Goal: Task Accomplishment & Management: Manage account settings

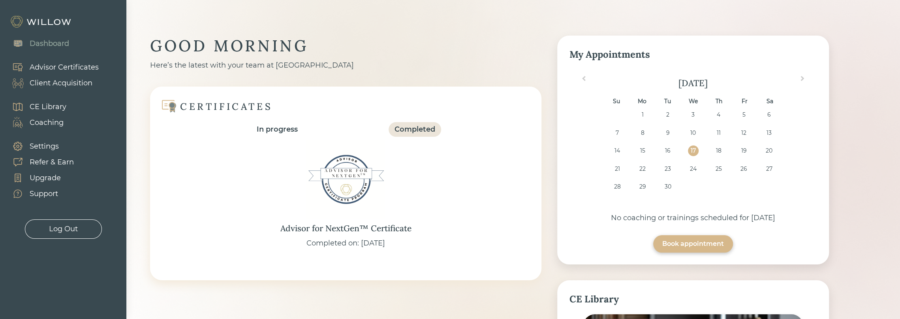
click at [63, 86] on div "Client Acquisition" at bounding box center [61, 83] width 63 height 11
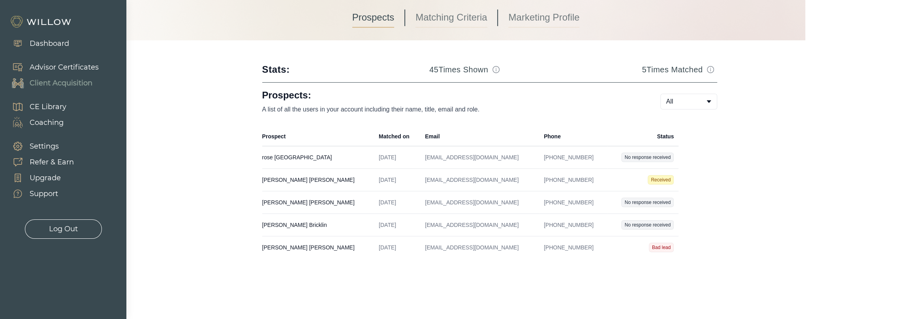
scroll to position [86, 0]
click at [281, 222] on td "[PERSON_NAME] Created on [DATE] Email [EMAIL_ADDRESS][DOMAIN_NAME] Phone [PHONE…" at bounding box center [318, 223] width 112 height 23
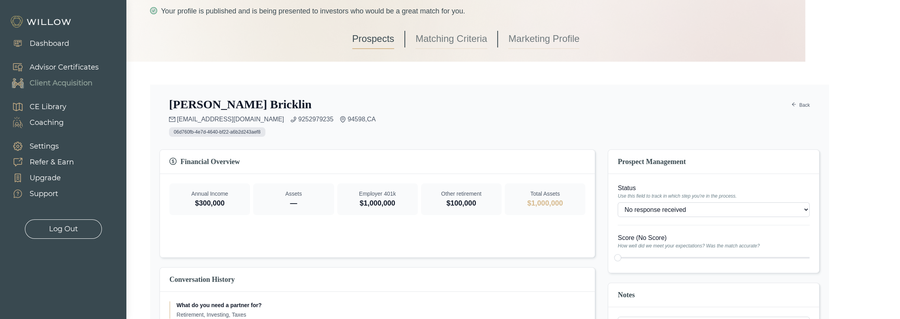
scroll to position [79, 0]
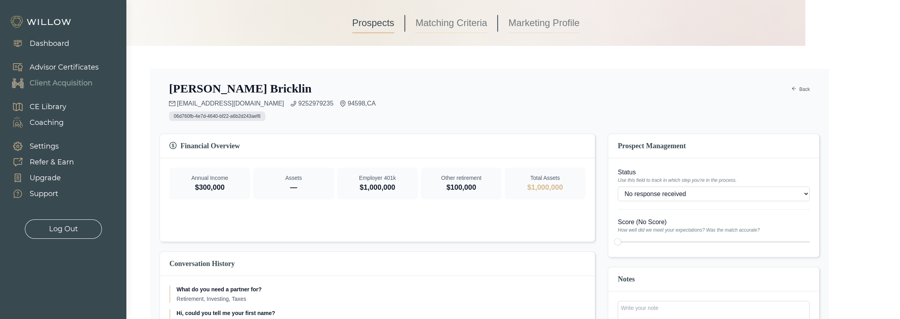
click at [704, 193] on select "- Won (Matched) Received Bad lead Not ready to move forward No response receive…" at bounding box center [713, 193] width 192 height 15
select select "8"
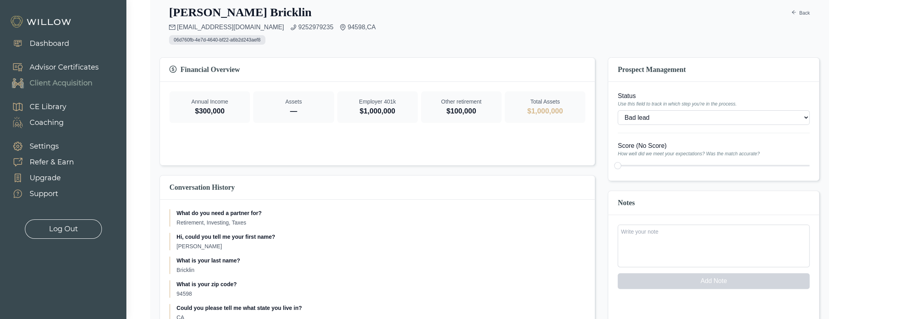
scroll to position [158, 0]
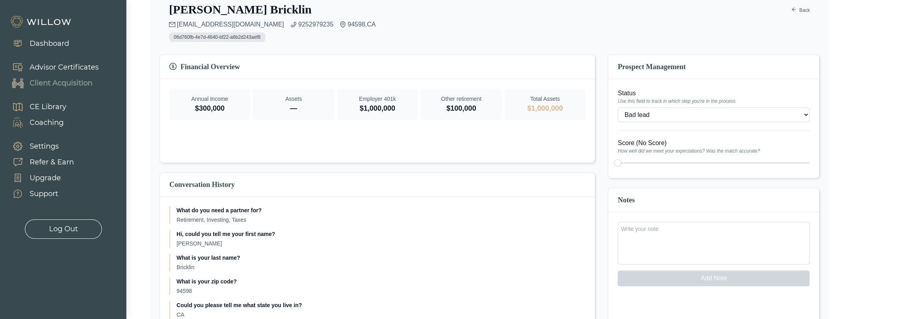
type input "1"
type input "2"
type input "1"
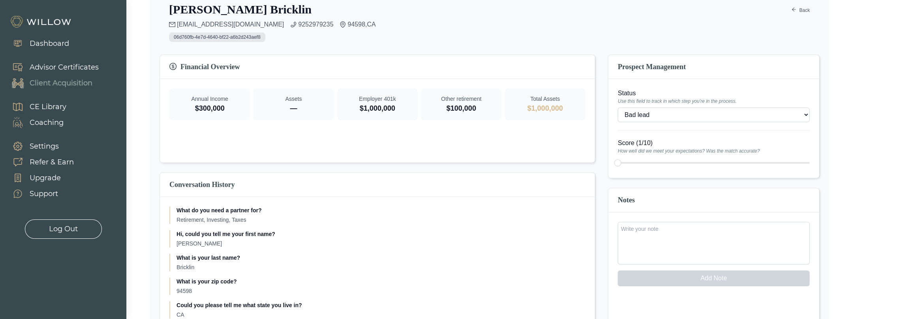
click at [617, 164] on div at bounding box center [713, 162] width 192 height 11
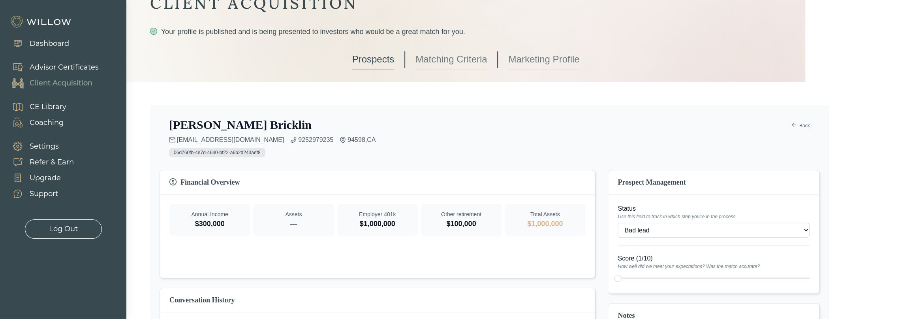
scroll to position [0, 0]
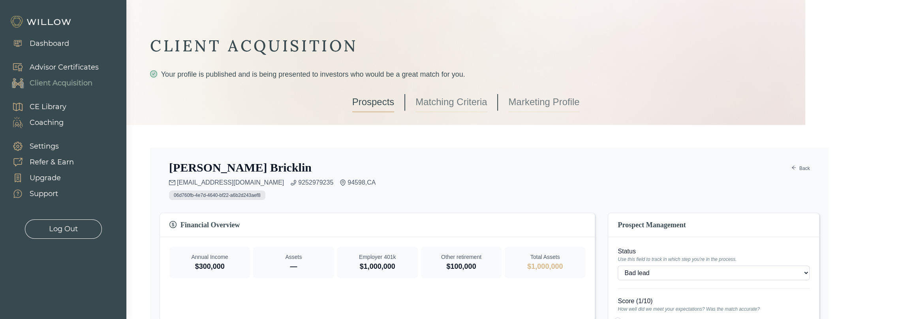
click at [801, 168] on link "Back" at bounding box center [800, 167] width 19 height 9
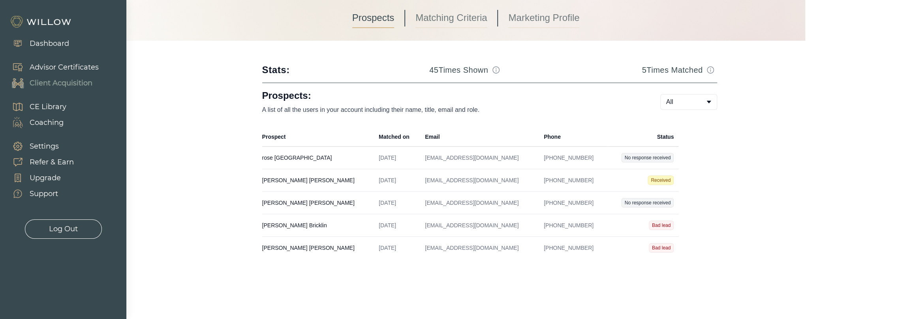
scroll to position [86, 0]
click at [293, 201] on td "[PERSON_NAME] Created on [DATE] Email [EMAIL_ADDRESS][DOMAIN_NAME] Phone [PHONE…" at bounding box center [318, 200] width 112 height 23
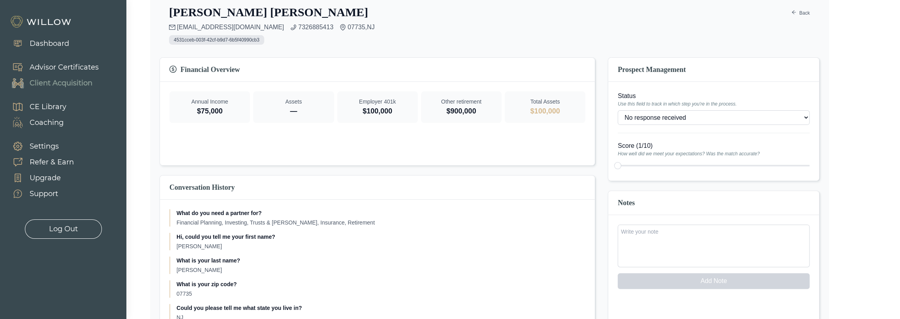
scroll to position [158, 0]
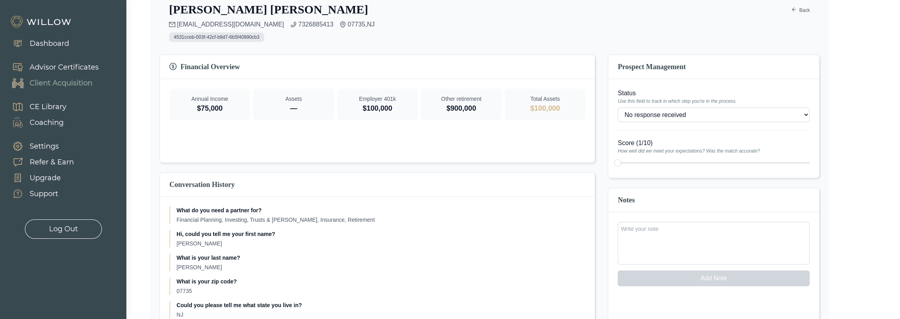
click at [700, 116] on select "- Won (Matched) Received Bad lead Not ready to move forward No response receive…" at bounding box center [713, 114] width 192 height 15
select select "12"
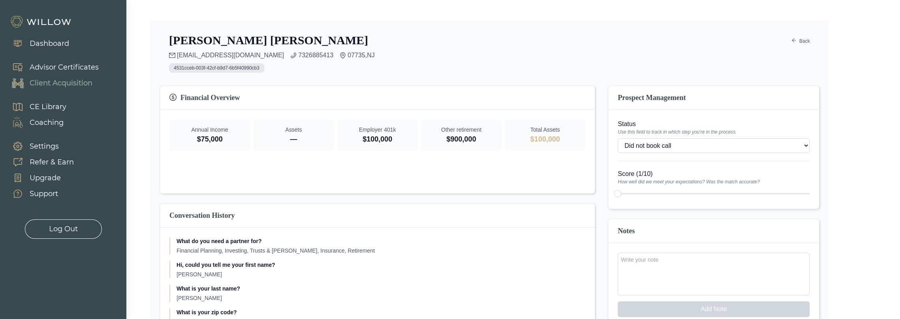
scroll to position [79, 0]
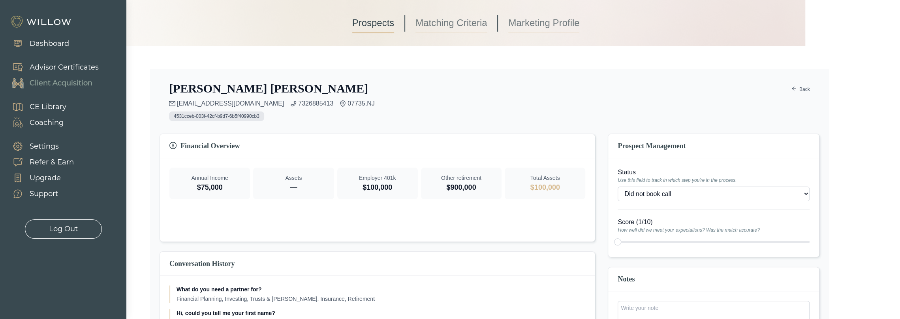
click at [800, 91] on link "Back" at bounding box center [800, 88] width 19 height 9
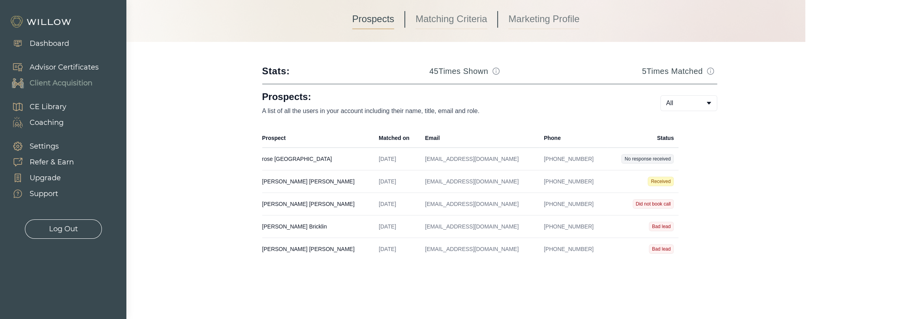
scroll to position [86, 0]
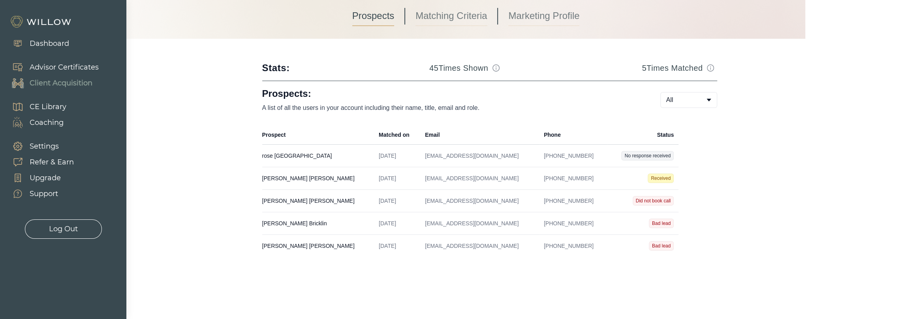
click at [284, 221] on td "[PERSON_NAME] Created on [DATE] Email [EMAIL_ADDRESS][DOMAIN_NAME] Phone [PHONE…" at bounding box center [318, 223] width 112 height 23
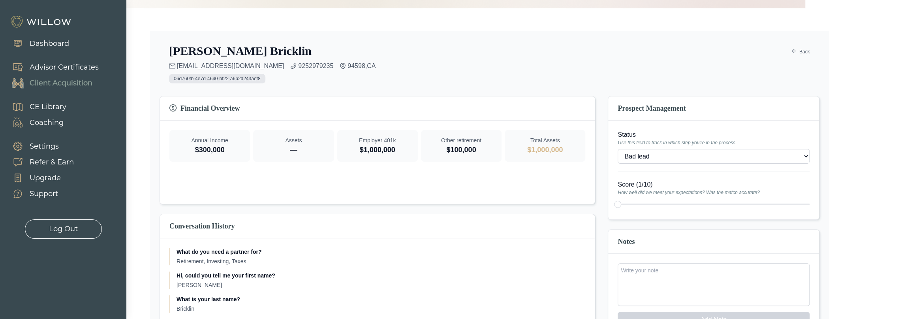
scroll to position [118, 0]
click at [704, 157] on select "- Won (Matched) Received Bad lead Not ready to move forward No response receive…" at bounding box center [713, 154] width 192 height 15
select select "12"
drag, startPoint x: 804, startPoint y: 49, endPoint x: 784, endPoint y: 67, distance: 27.1
click at [804, 49] on link "Back" at bounding box center [800, 49] width 19 height 9
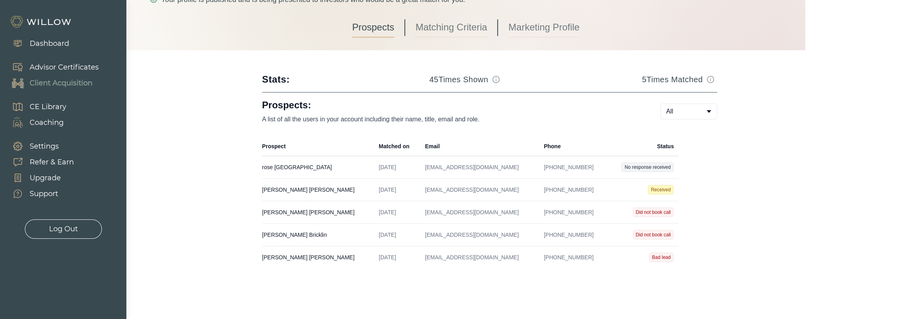
scroll to position [86, 0]
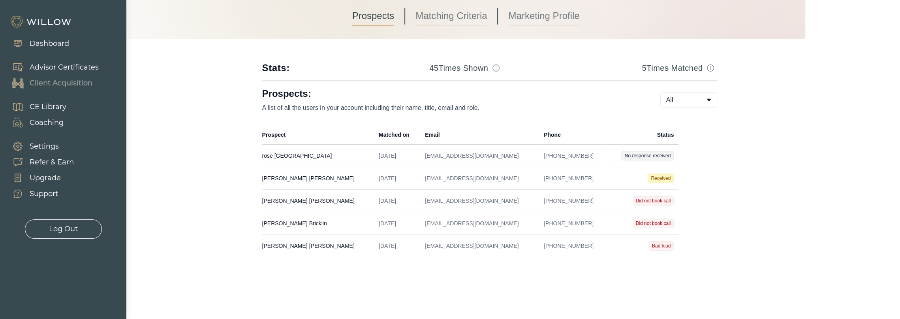
click at [550, 246] on td "[PHONE_NUMBER]" at bounding box center [573, 246] width 68 height 23
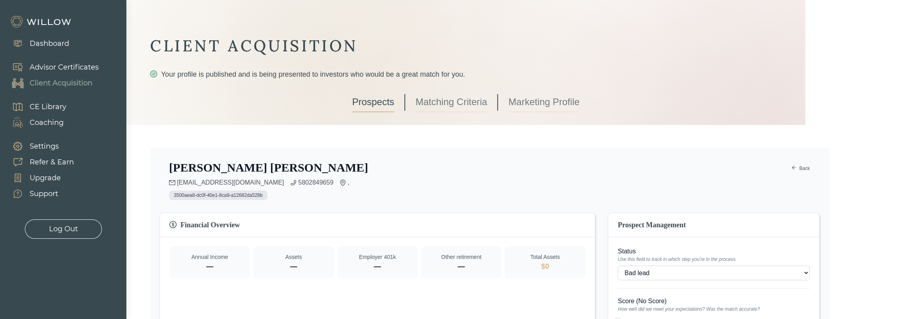
click at [645, 268] on select "- Won (Matched) Received Bad lead Not ready to move forward No response receive…" at bounding box center [713, 272] width 192 height 15
select select "12"
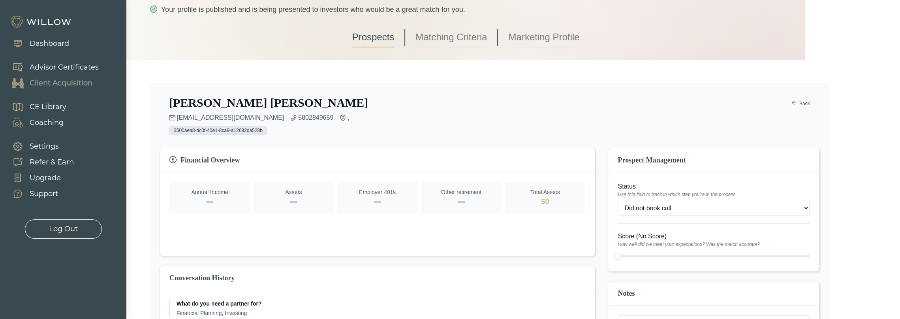
scroll to position [17, 0]
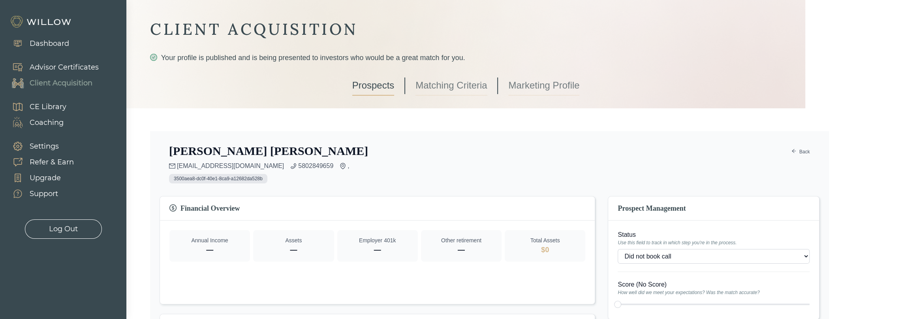
click at [805, 152] on link "Back" at bounding box center [800, 151] width 19 height 9
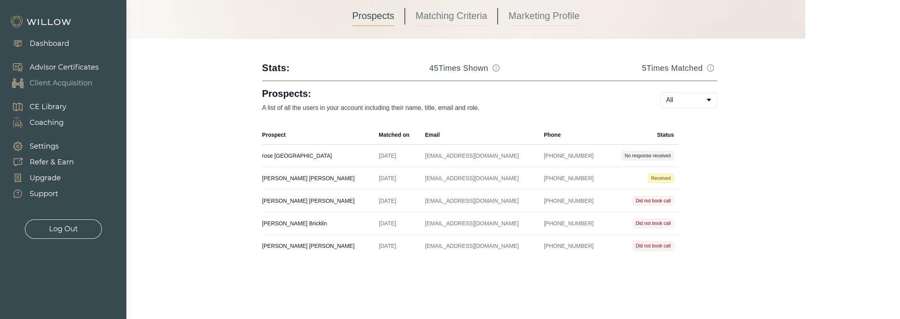
scroll to position [86, 0]
click at [483, 156] on td "[EMAIL_ADDRESS][DOMAIN_NAME]" at bounding box center [479, 155] width 119 height 23
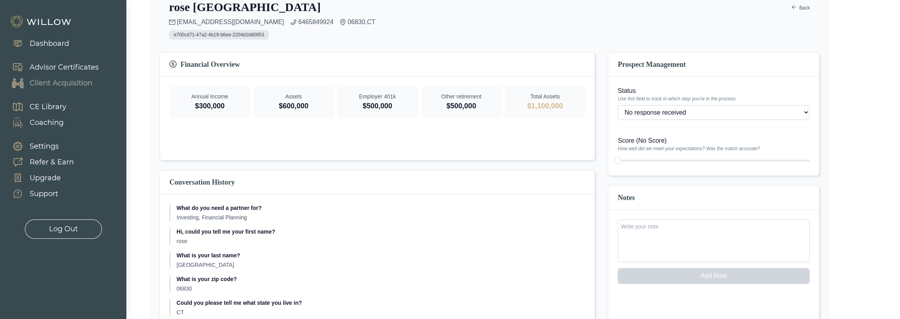
scroll to position [158, 0]
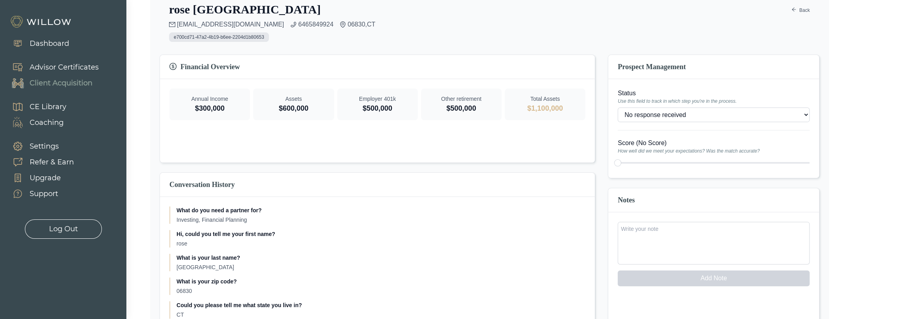
click at [684, 116] on select "- Won (Matched) Received Bad lead Not ready to move forward No response receive…" at bounding box center [713, 114] width 192 height 15
select select "12"
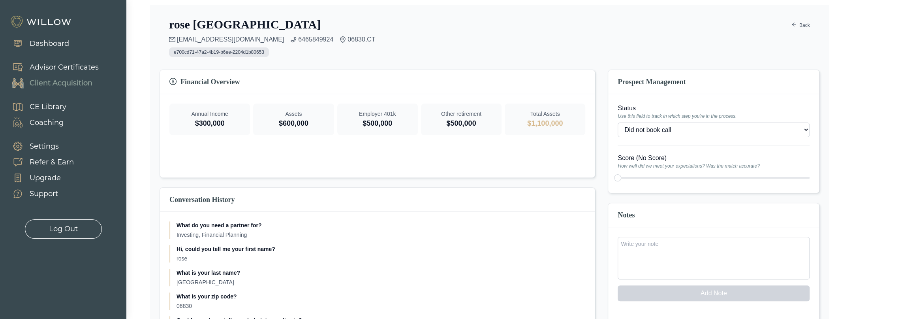
scroll to position [118, 0]
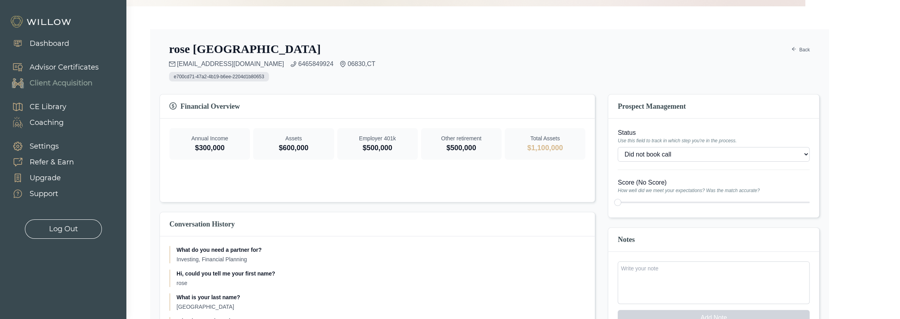
click at [807, 49] on link "Back" at bounding box center [800, 49] width 19 height 9
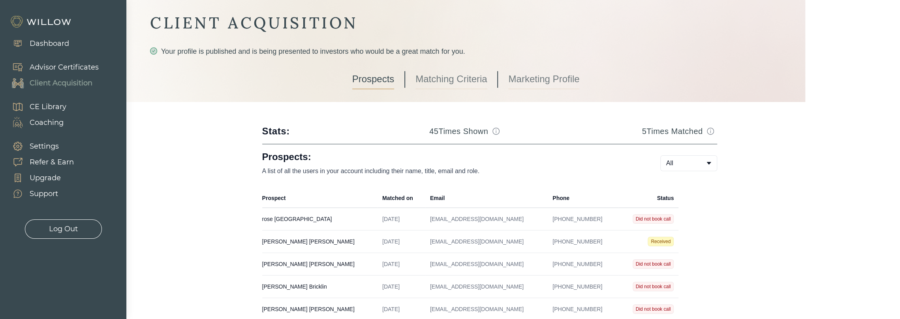
scroll to position [7, 0]
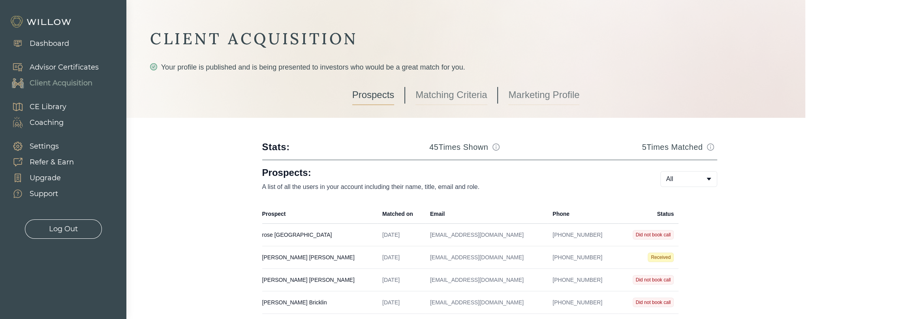
click at [291, 255] on td "[PERSON_NAME] Created on [DATE] Email [EMAIL_ADDRESS][DOMAIN_NAME] Phone [PHONE…" at bounding box center [319, 257] width 115 height 23
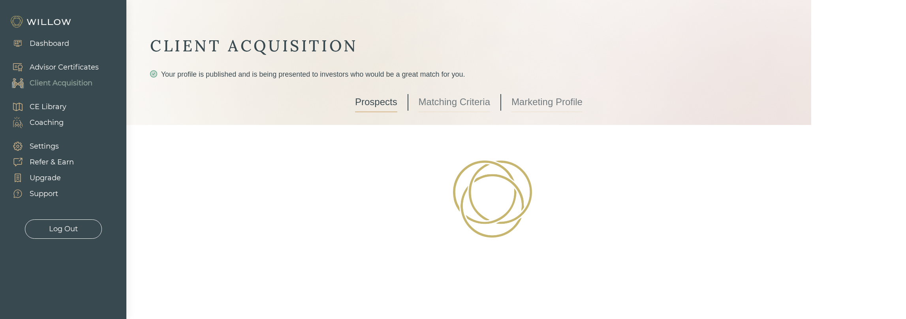
select select "3"
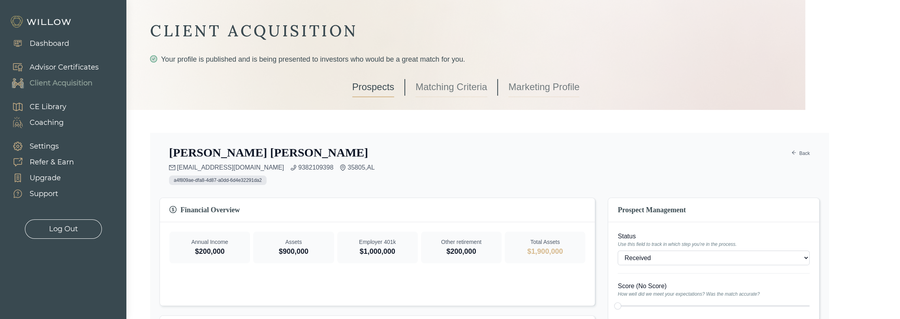
scroll to position [39, 0]
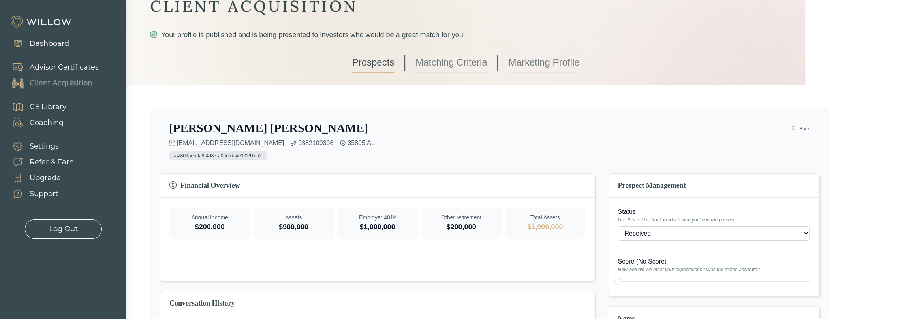
click at [679, 231] on select "- Won (Matched) Received Bad lead Not ready to move forward No response receive…" at bounding box center [713, 233] width 192 height 15
click at [617, 226] on select "- Won (Matched) Received Bad lead Not ready to move forward No response receive…" at bounding box center [713, 233] width 192 height 15
click at [571, 145] on div "[PERSON_NAME] [EMAIL_ADDRESS][DOMAIN_NAME] 9382109398 35805 , AL a4f809ae-dfa8-…" at bounding box center [489, 140] width 660 height 39
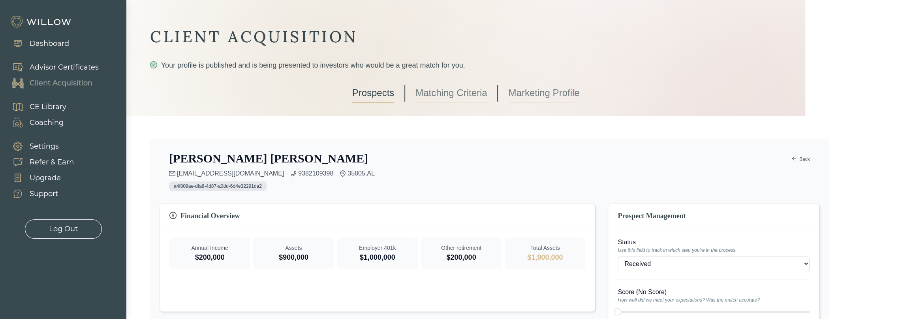
scroll to position [0, 0]
